Goal: Task Accomplishment & Management: Use online tool/utility

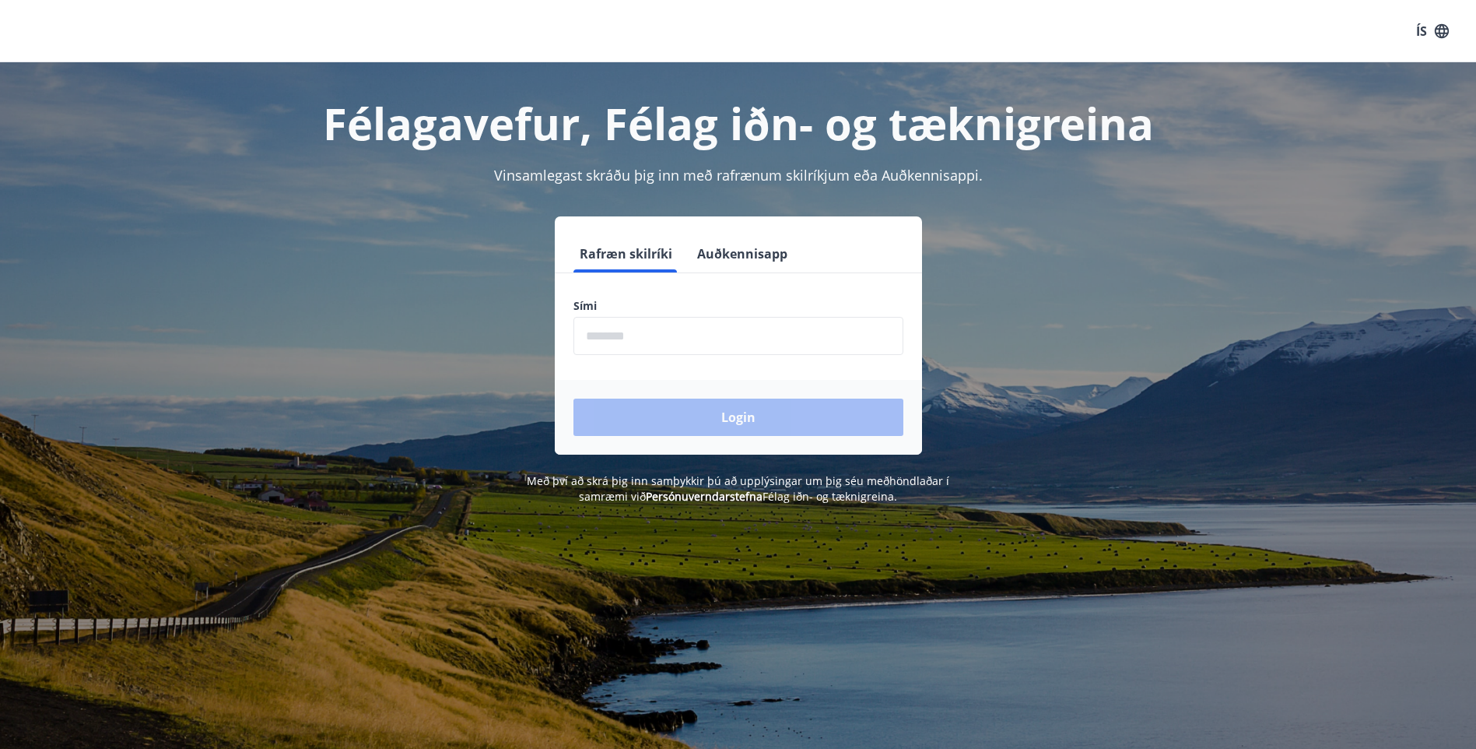
click at [610, 340] on input "phone" at bounding box center [739, 336] width 330 height 38
type input "********"
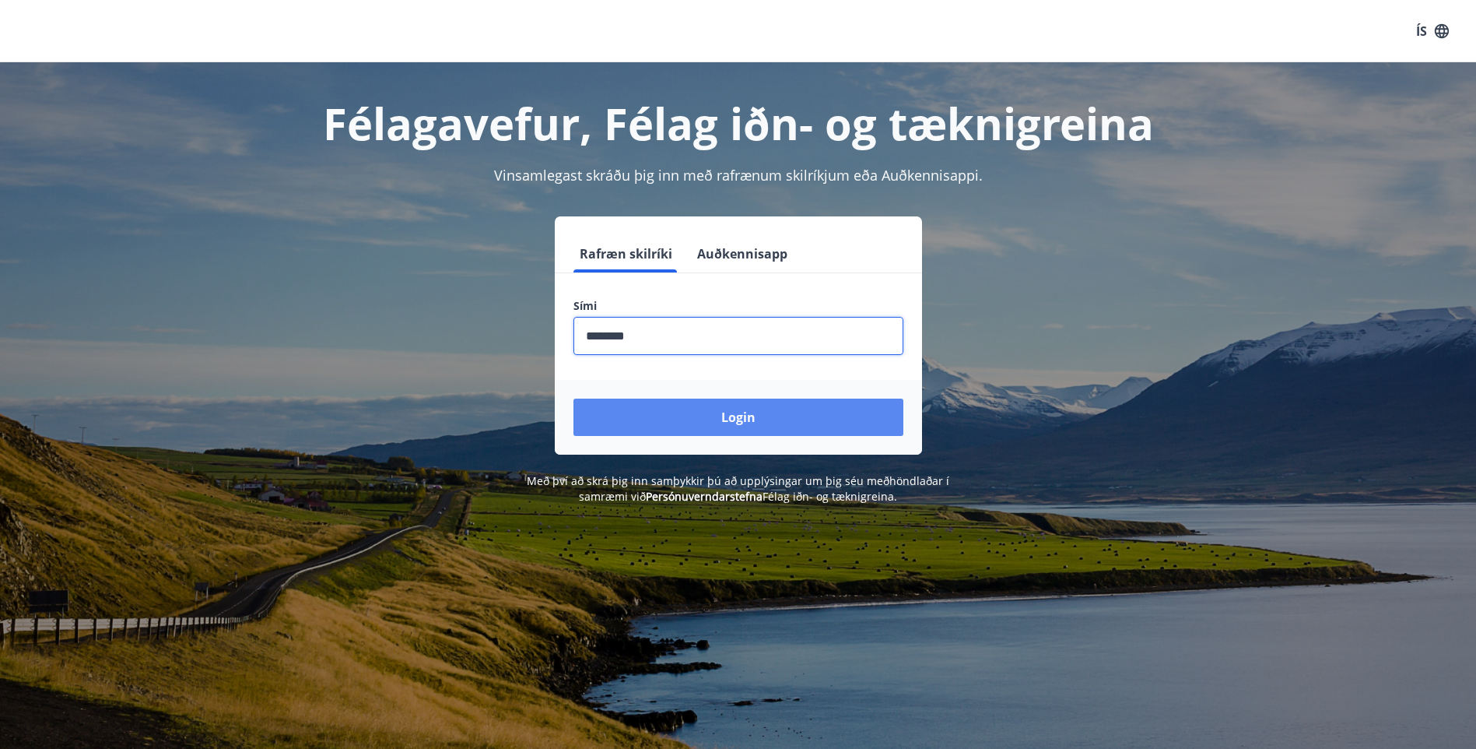
click at [732, 419] on button "Login" at bounding box center [739, 416] width 330 height 37
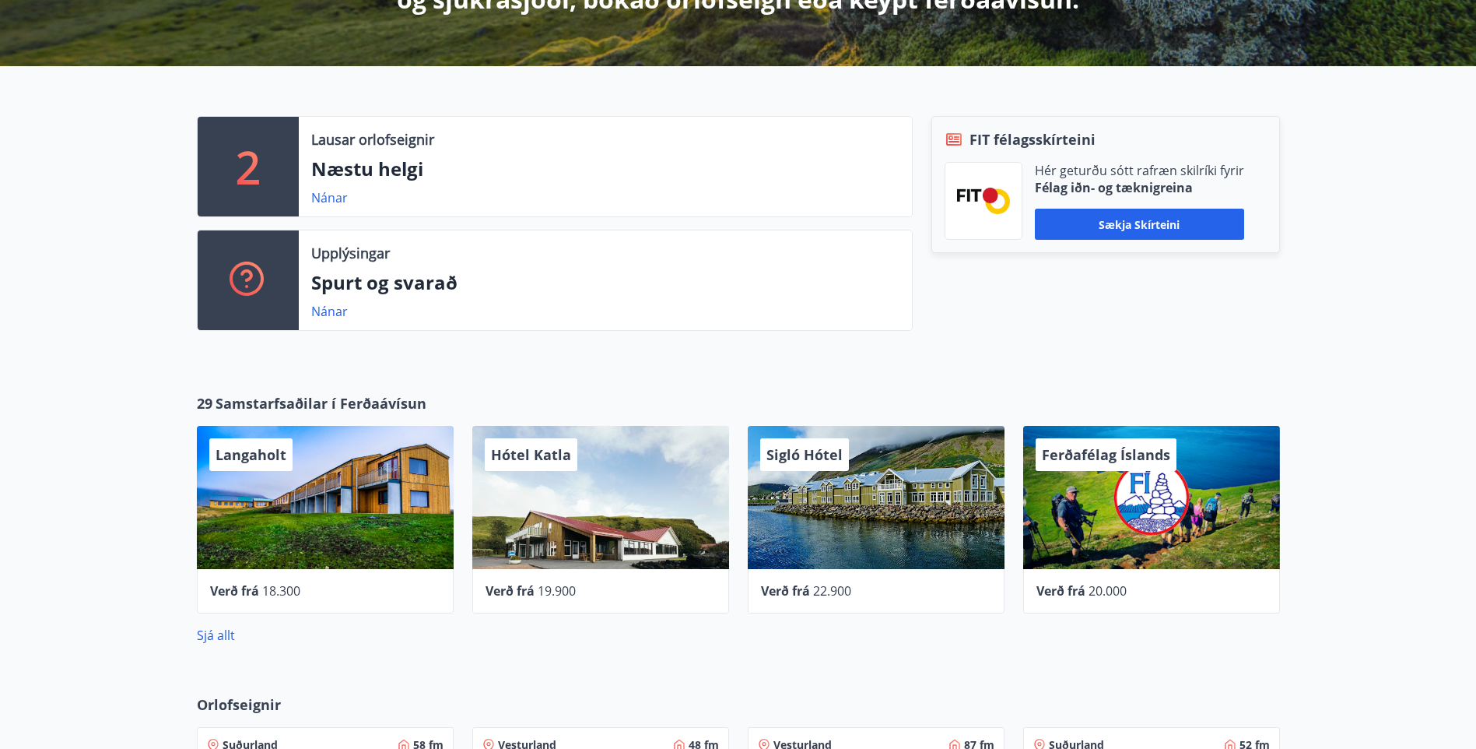
scroll to position [311, 0]
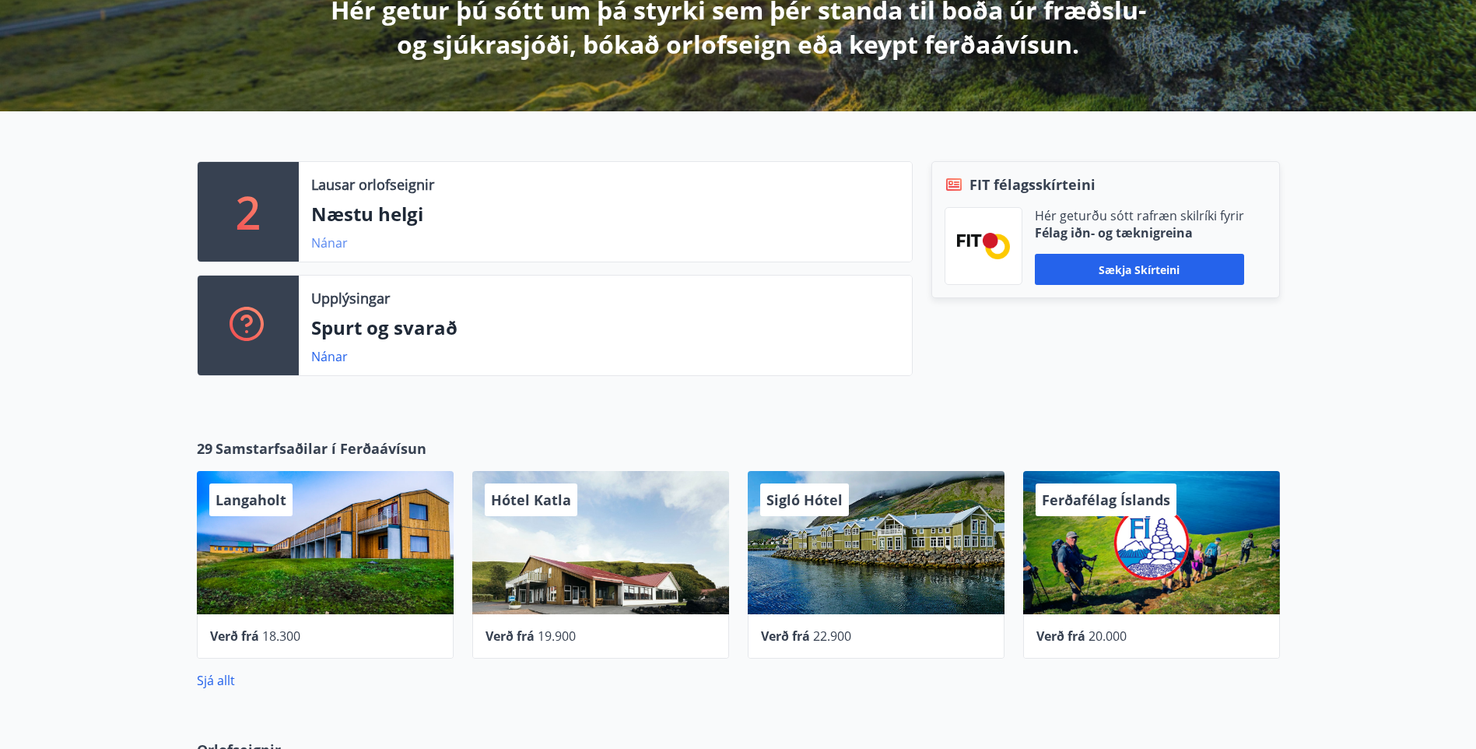
click at [329, 248] on link "Nánar" at bounding box center [329, 242] width 37 height 17
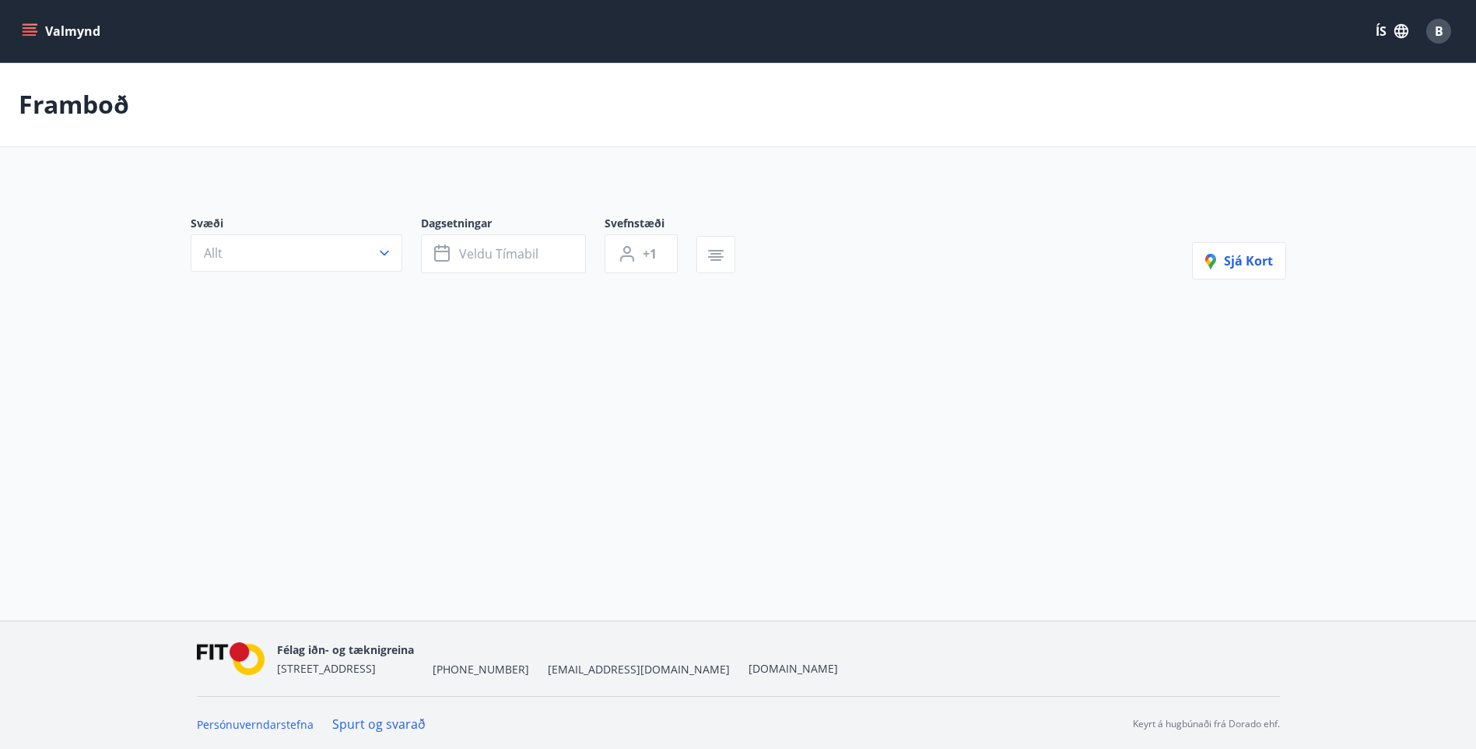
type input "*"
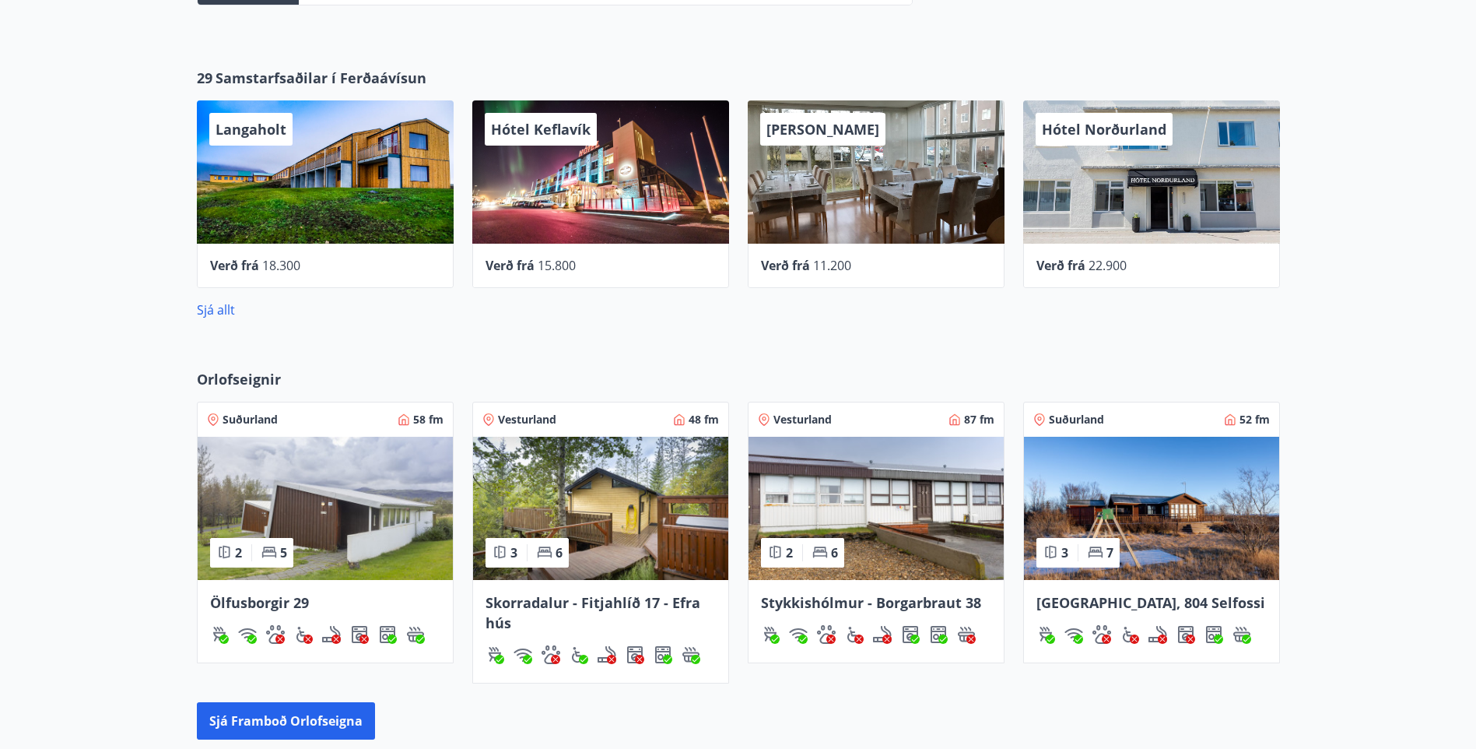
scroll to position [219, 0]
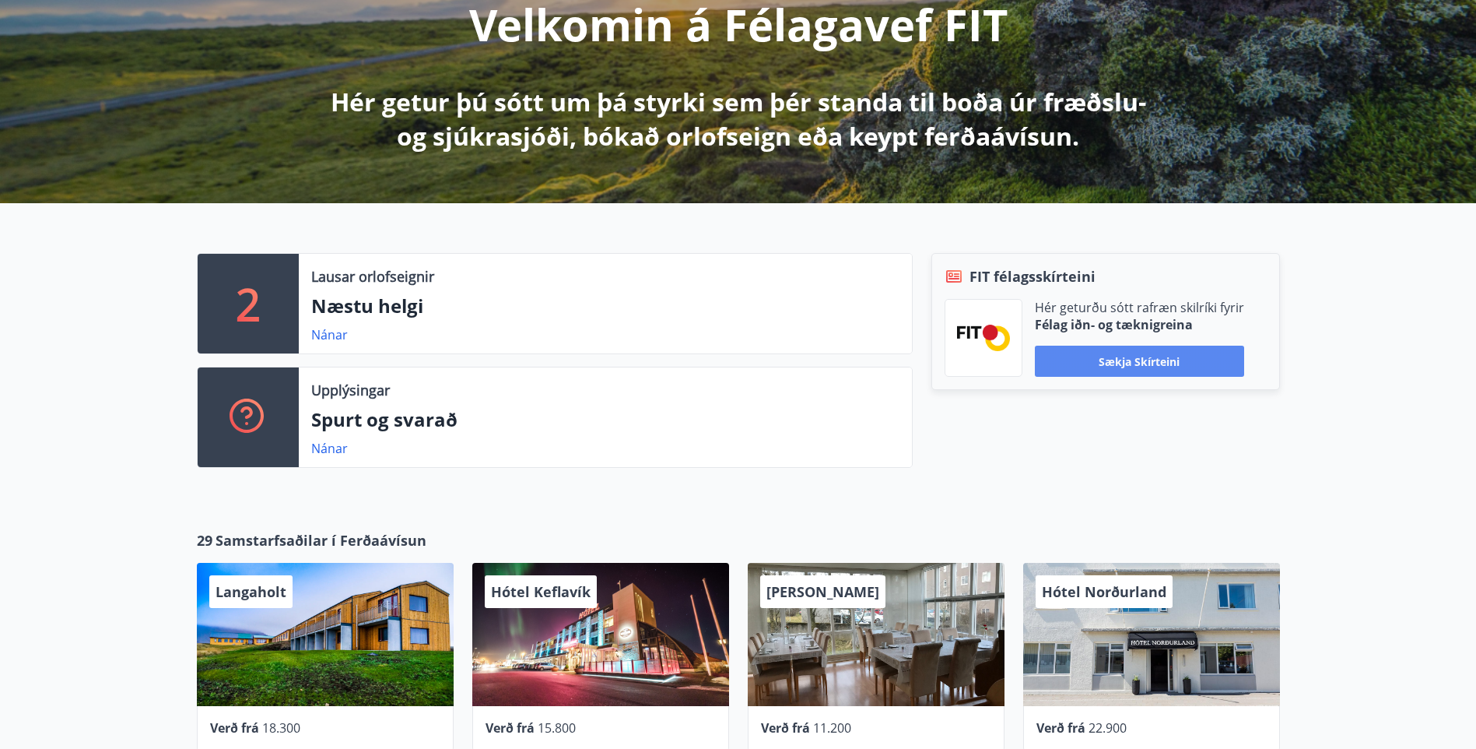
click at [1106, 361] on button "Sækja skírteini" at bounding box center [1139, 361] width 209 height 31
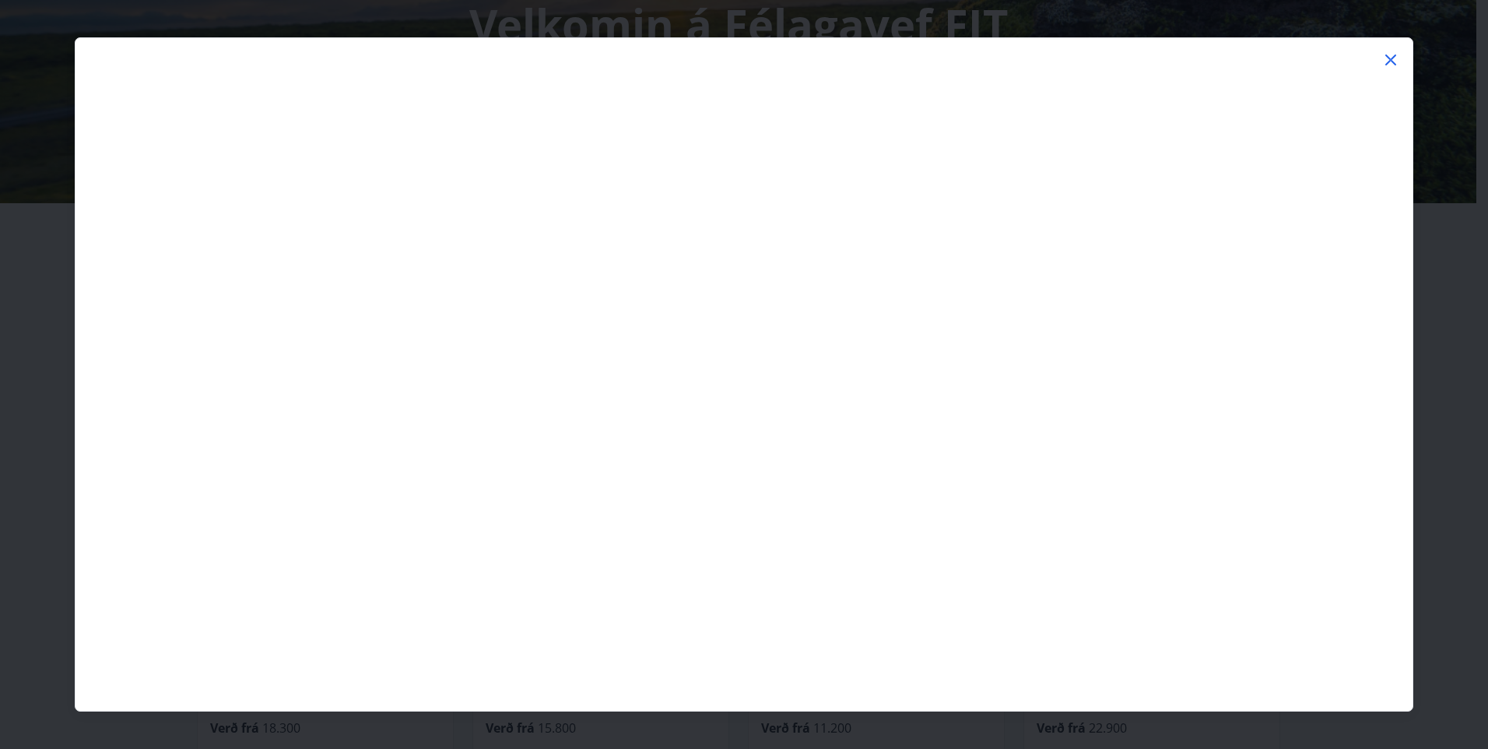
click at [1386, 58] on icon at bounding box center [1390, 60] width 19 height 19
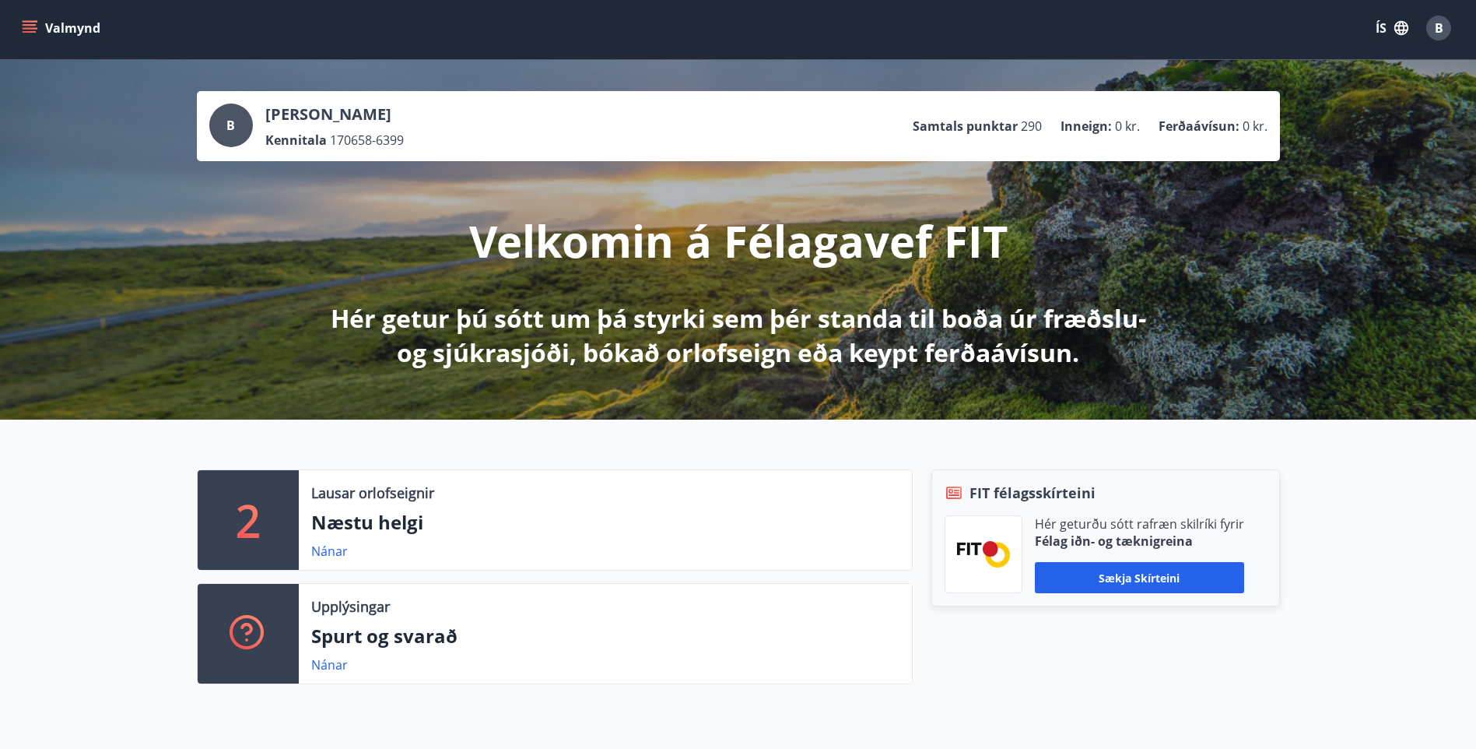
scroll to position [0, 0]
